Goal: Browse casually

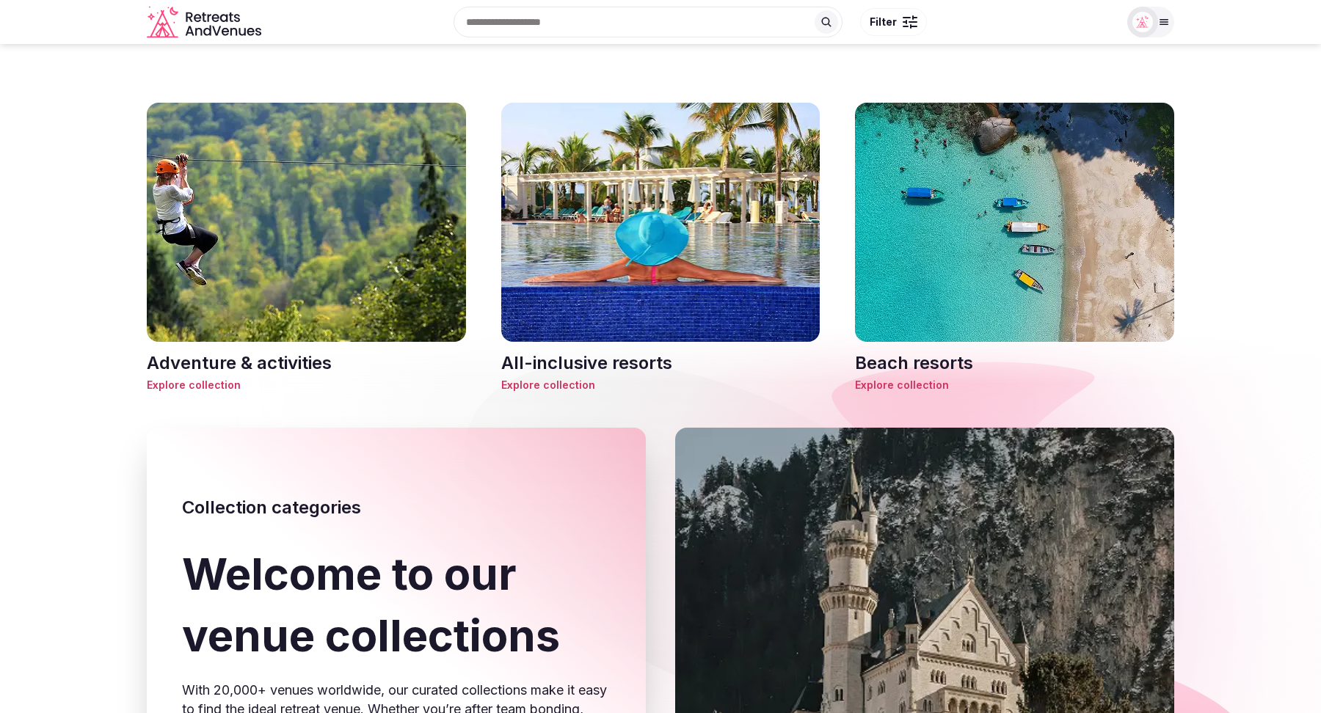
click at [232, 19] on icon "Retreats and Venues company logo" at bounding box center [232, 17] width 4 height 10
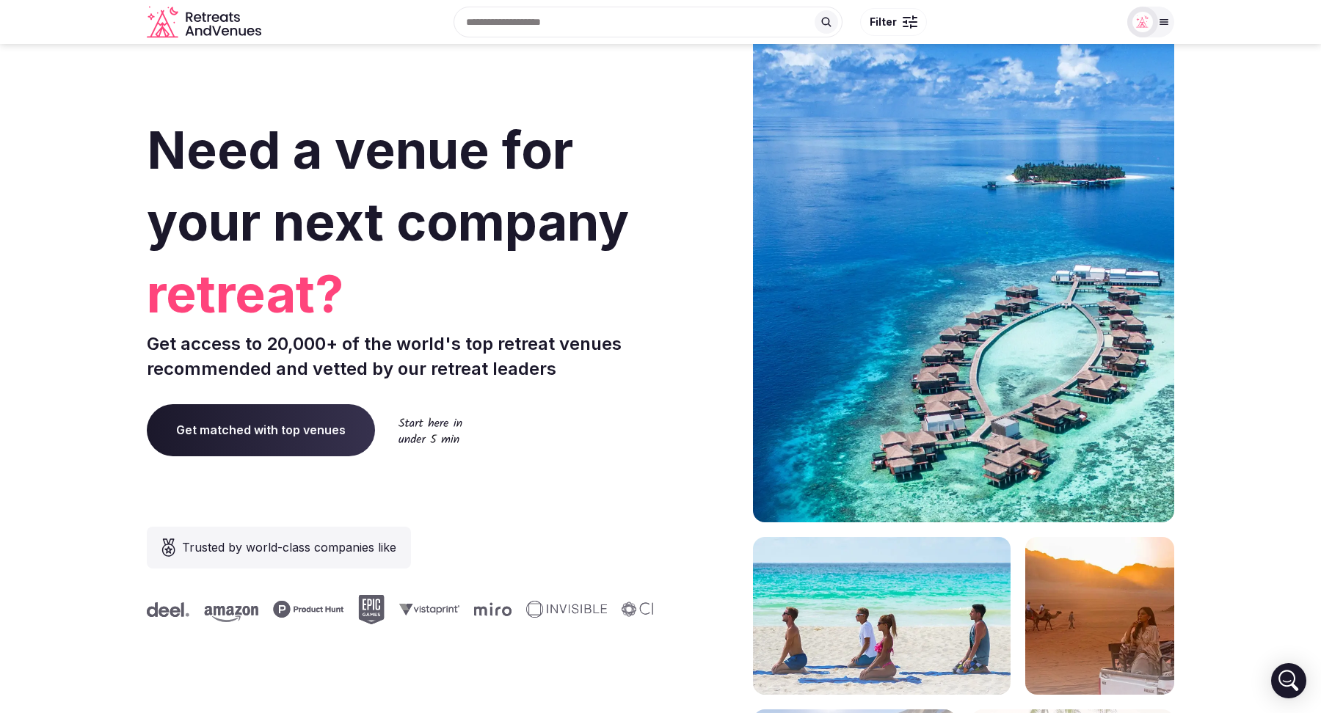
click at [1159, 27] on icon at bounding box center [1164, 22] width 12 height 12
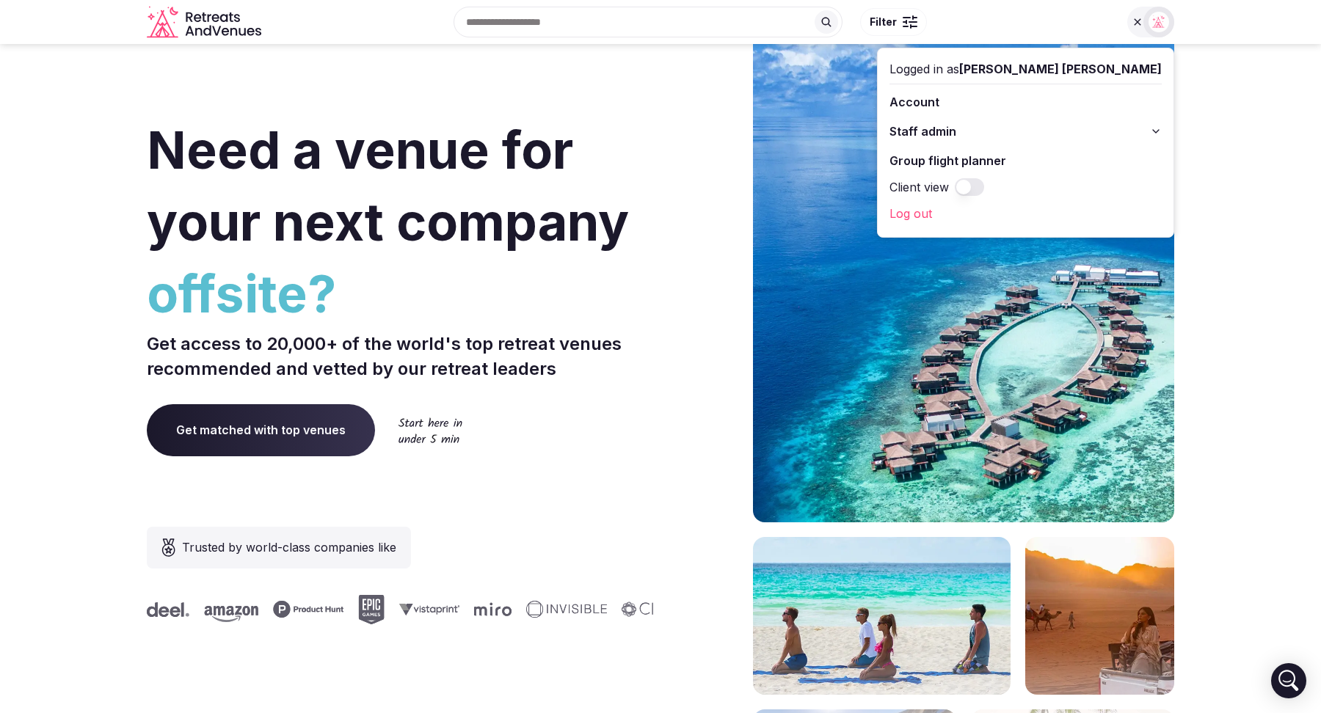
click at [1162, 134] on icon at bounding box center [1156, 132] width 12 height 12
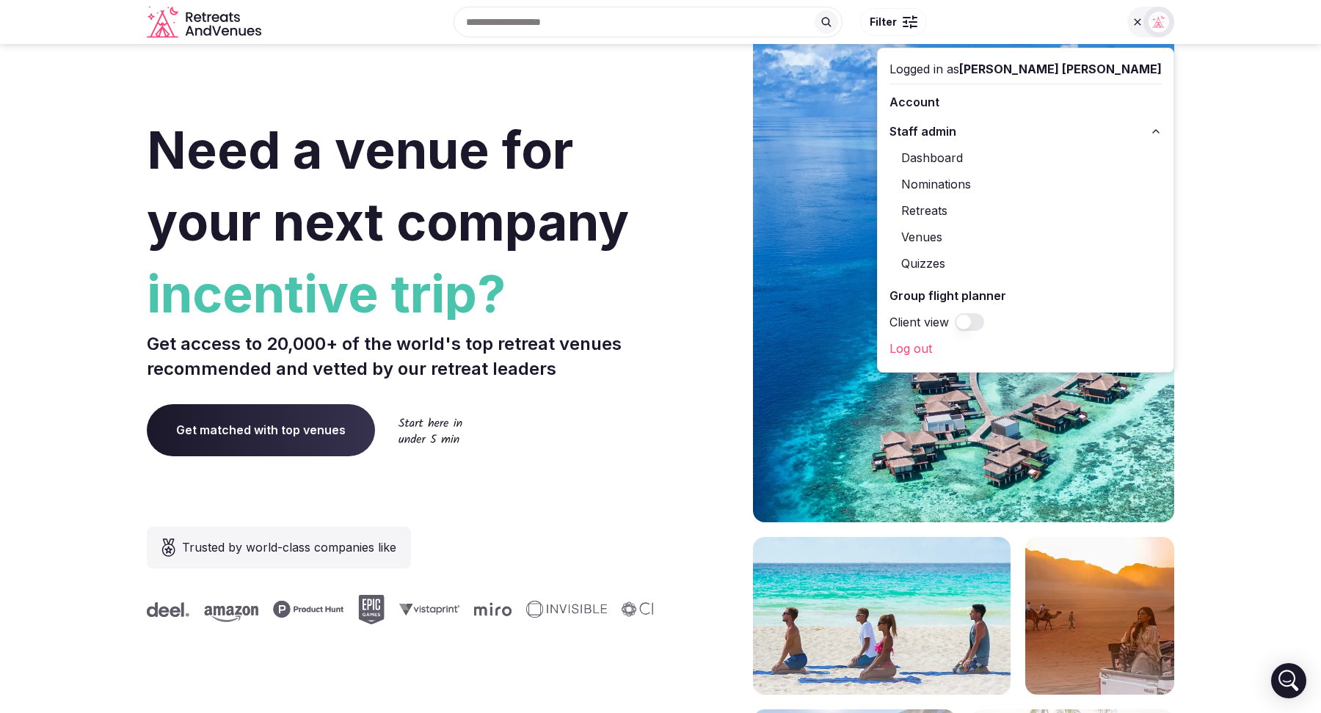
click at [1162, 134] on icon at bounding box center [1156, 132] width 12 height 12
